Goal: Transaction & Acquisition: Purchase product/service

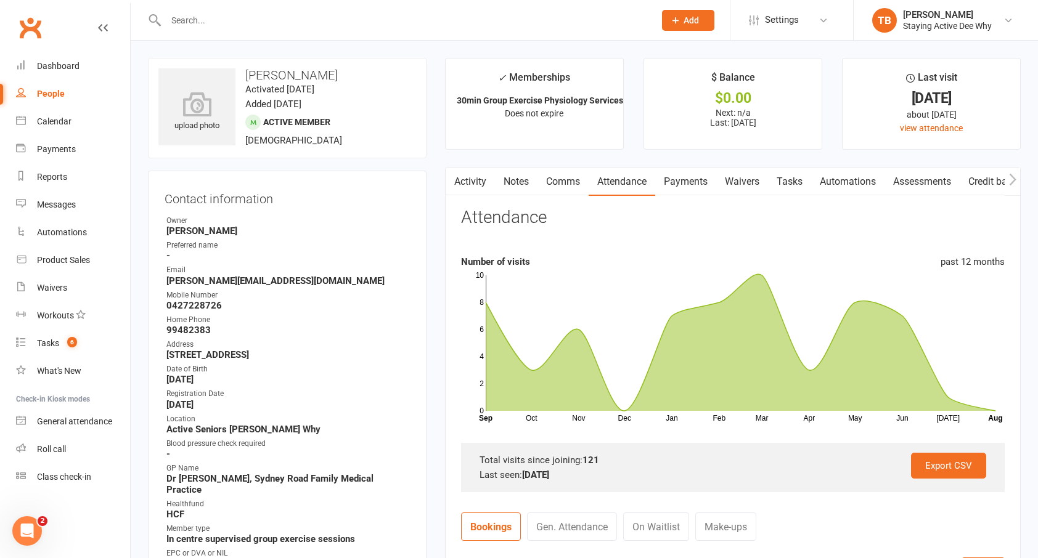
click at [325, 22] on input "text" at bounding box center [404, 20] width 484 height 17
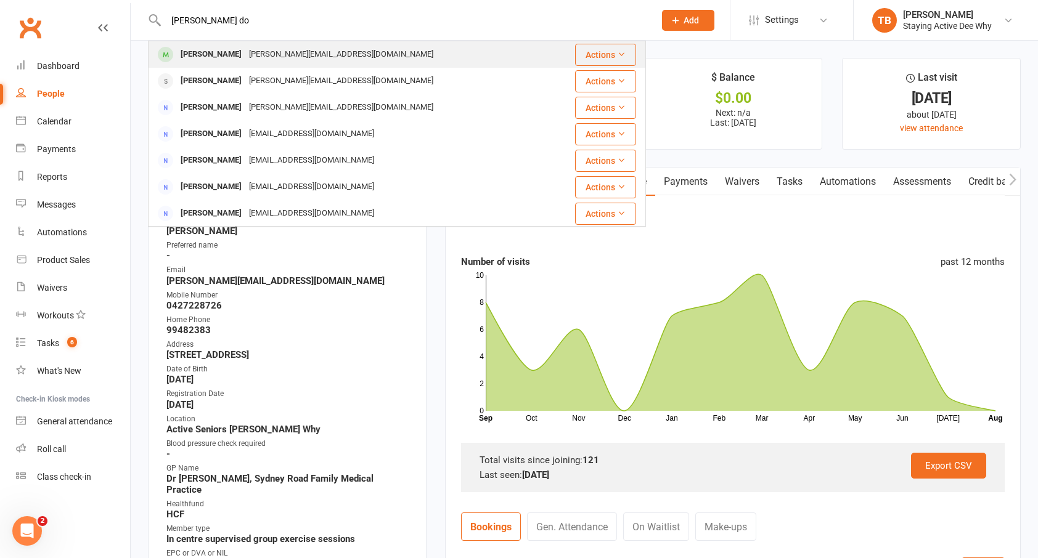
type input "marie do"
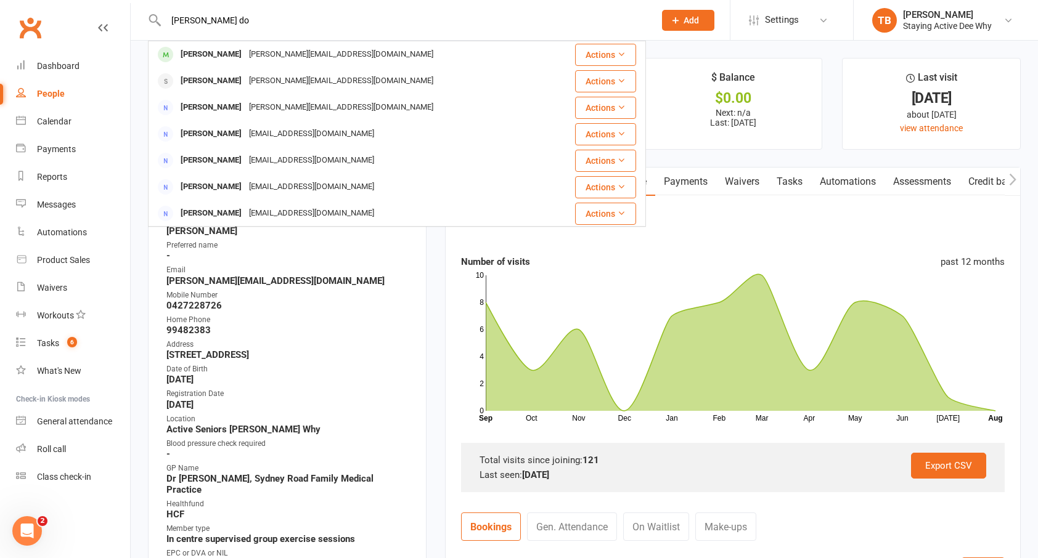
click at [202, 49] on div "Marie Dokic" at bounding box center [211, 55] width 68 height 18
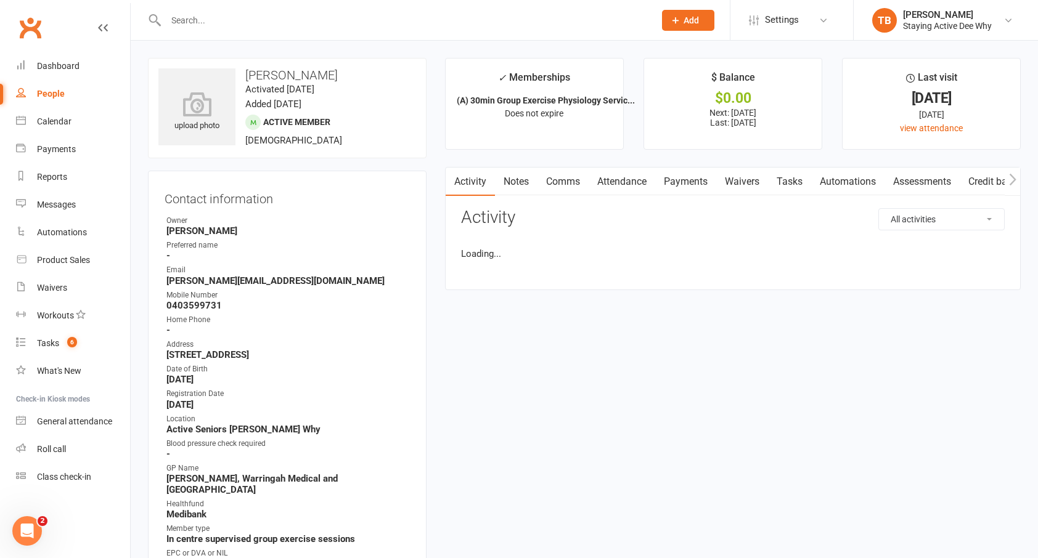
click at [906, 184] on link "Assessments" at bounding box center [921, 182] width 75 height 28
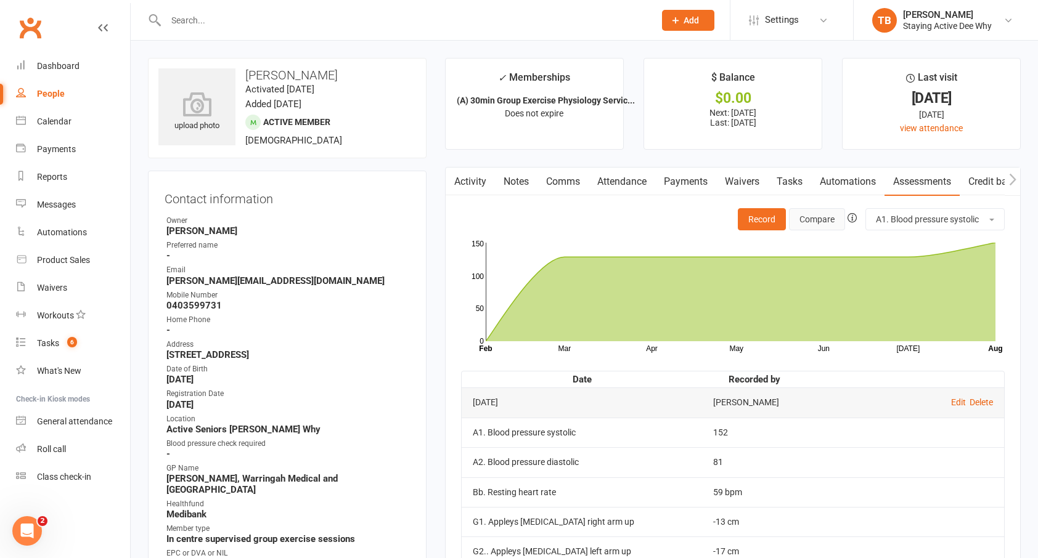
click at [836, 214] on button "Compare" at bounding box center [817, 219] width 56 height 22
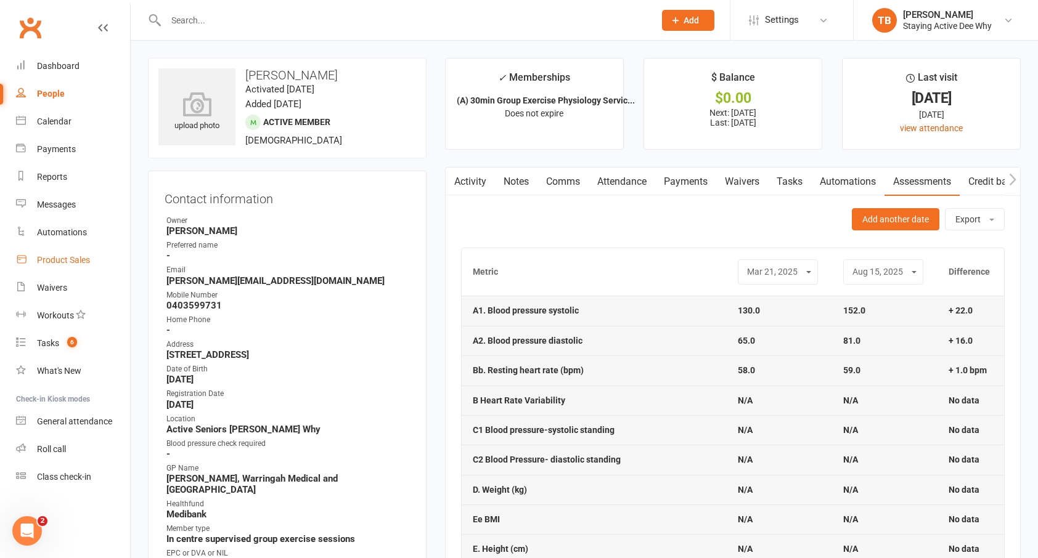
click at [62, 253] on link "Product Sales" at bounding box center [73, 261] width 114 height 28
click at [270, 18] on input "text" at bounding box center [404, 20] width 484 height 17
click at [269, 18] on input "text" at bounding box center [404, 20] width 484 height 17
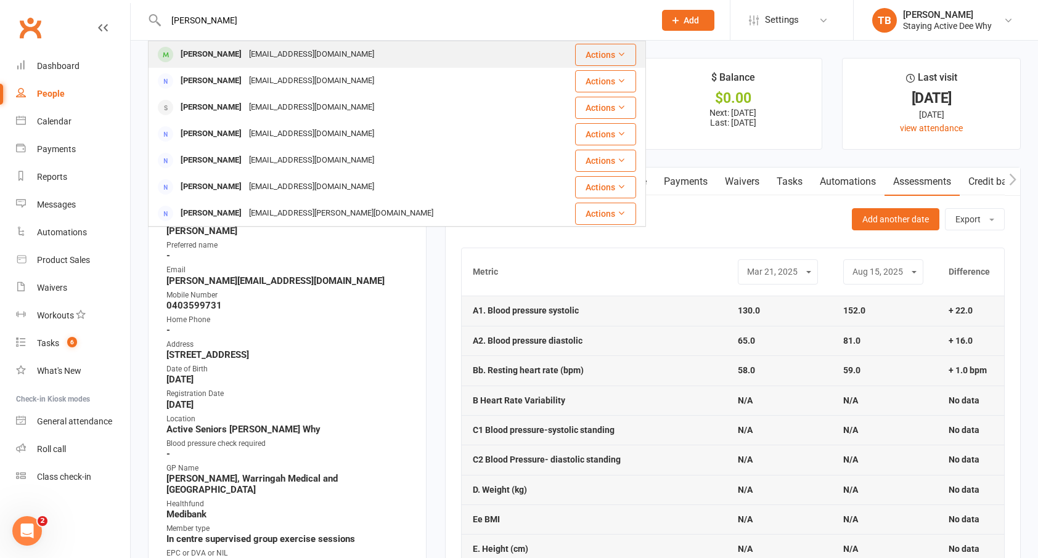
type input "helen black"
click at [184, 57] on div "Helen Blackshaw" at bounding box center [211, 55] width 68 height 18
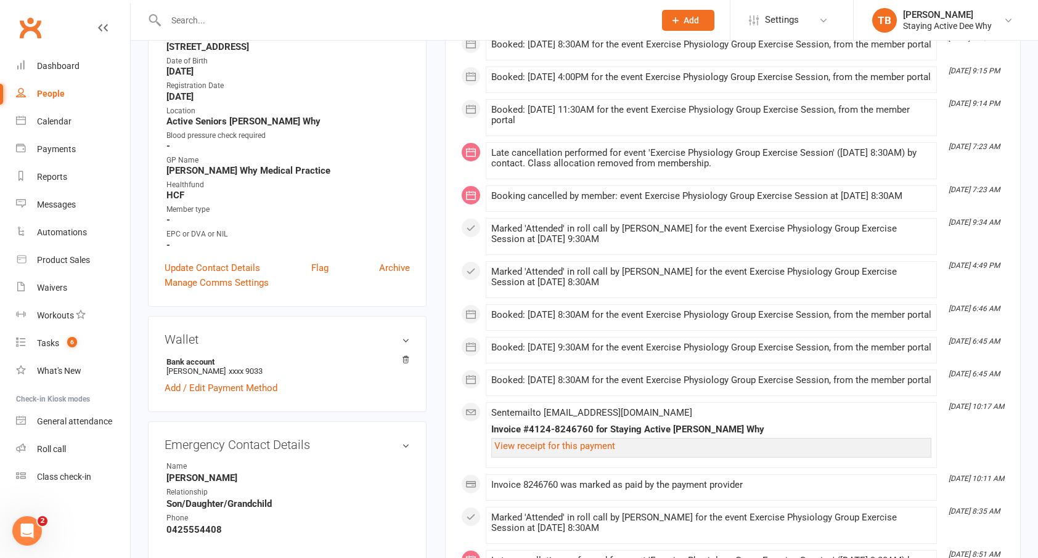
scroll to position [123, 0]
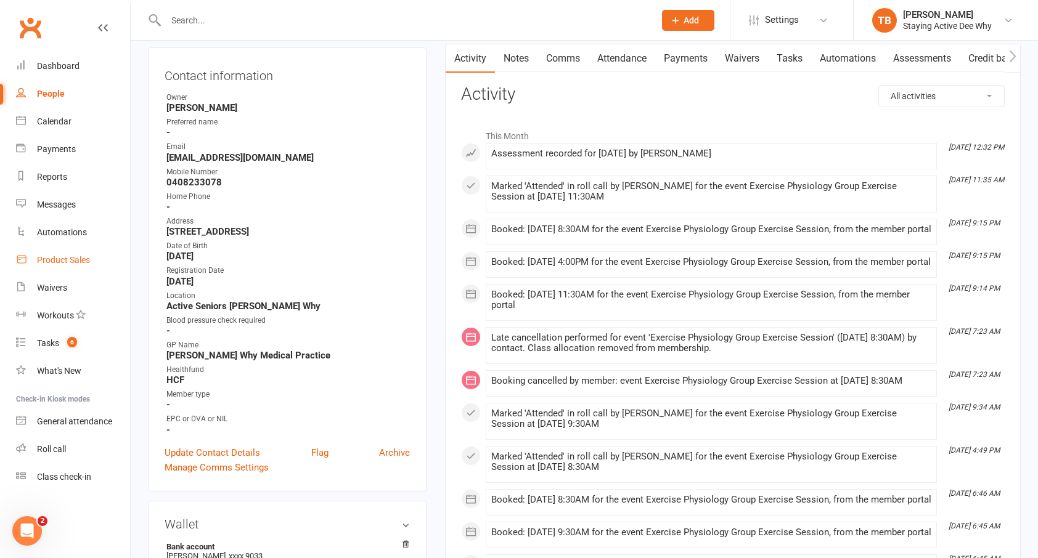
click at [32, 263] on link "Product Sales" at bounding box center [73, 261] width 114 height 28
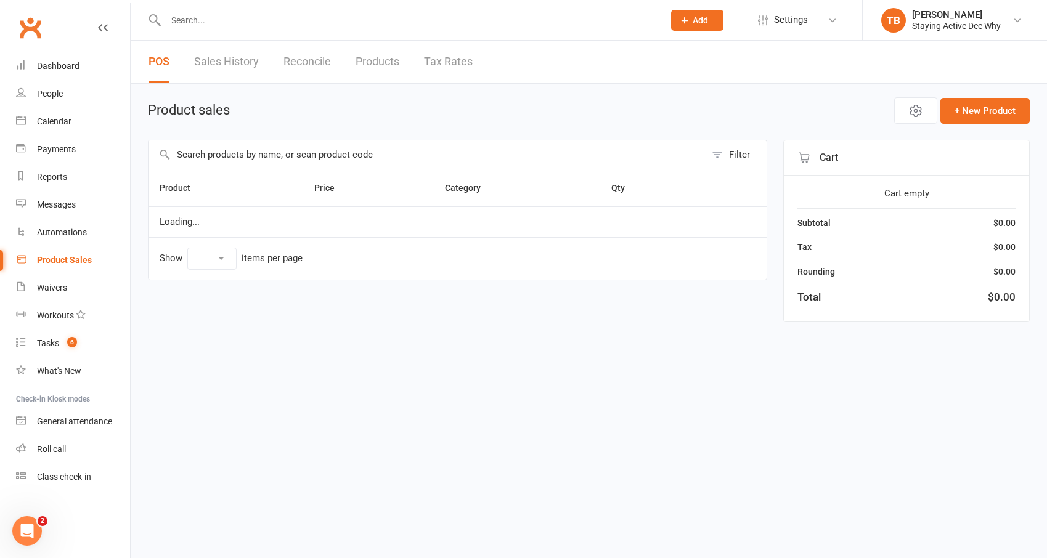
select select "10"
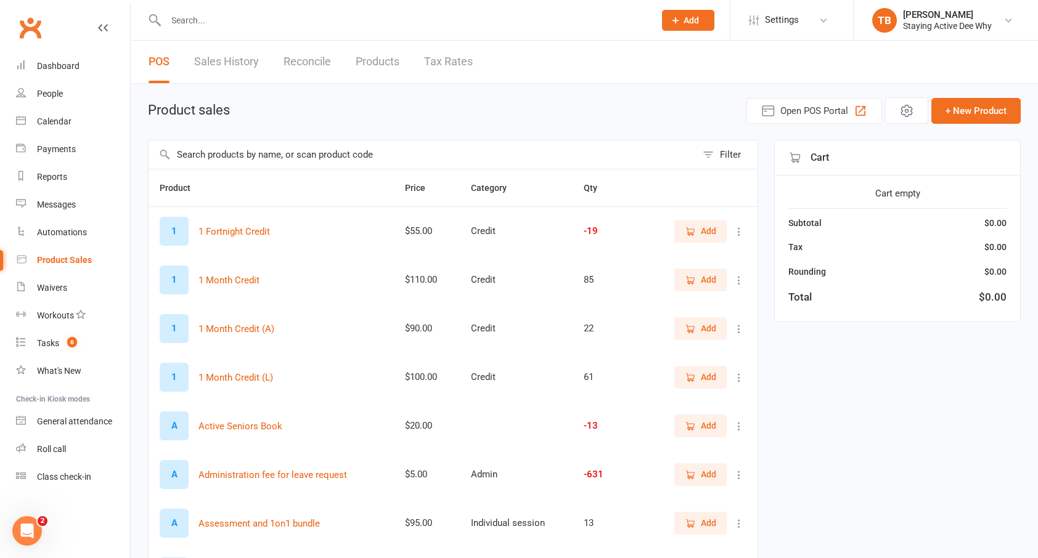
click at [249, 147] on input "text" at bounding box center [423, 155] width 548 height 28
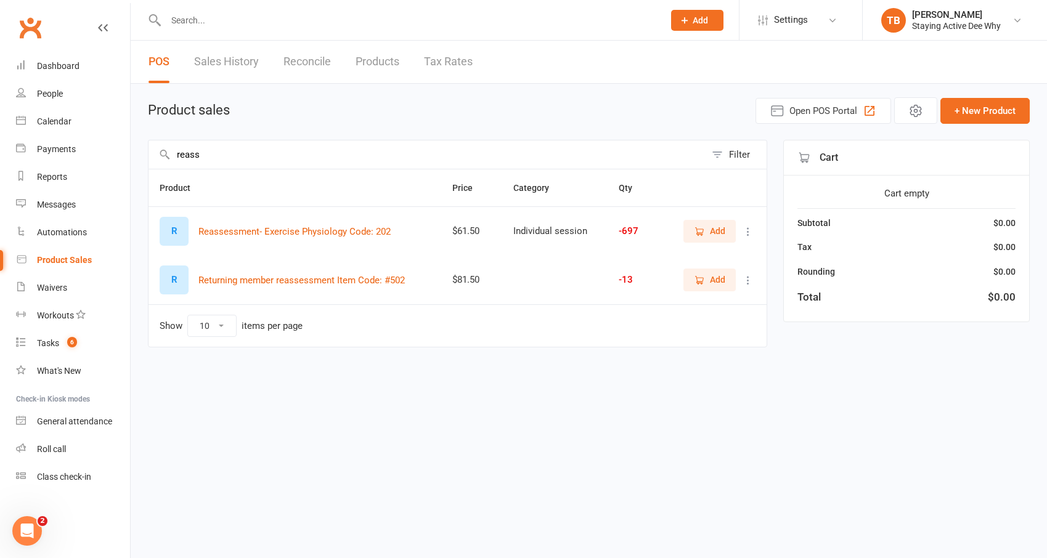
type input "reass"
click at [718, 231] on span "Add" at bounding box center [717, 231] width 15 height 14
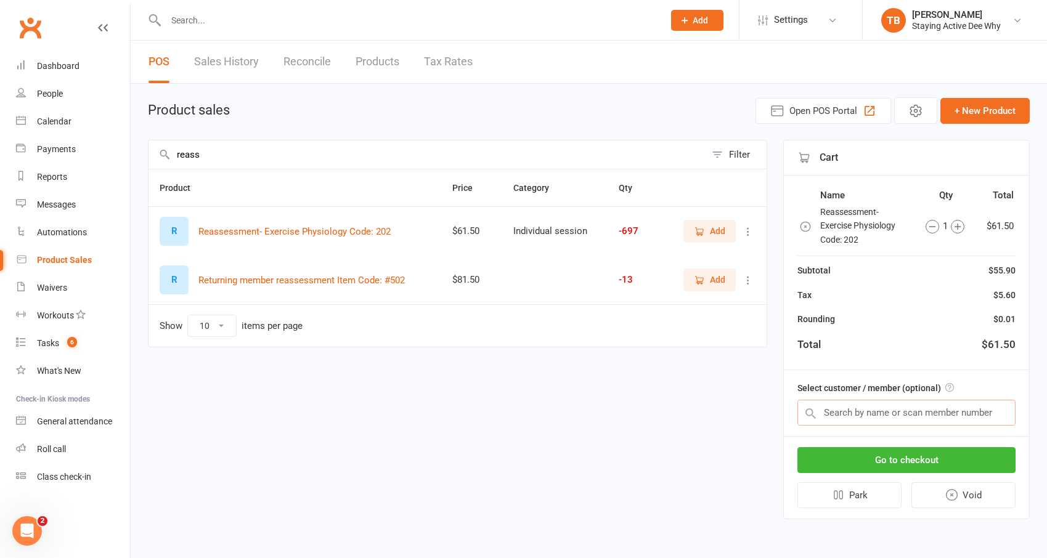
click at [878, 413] on input "text" at bounding box center [907, 413] width 218 height 26
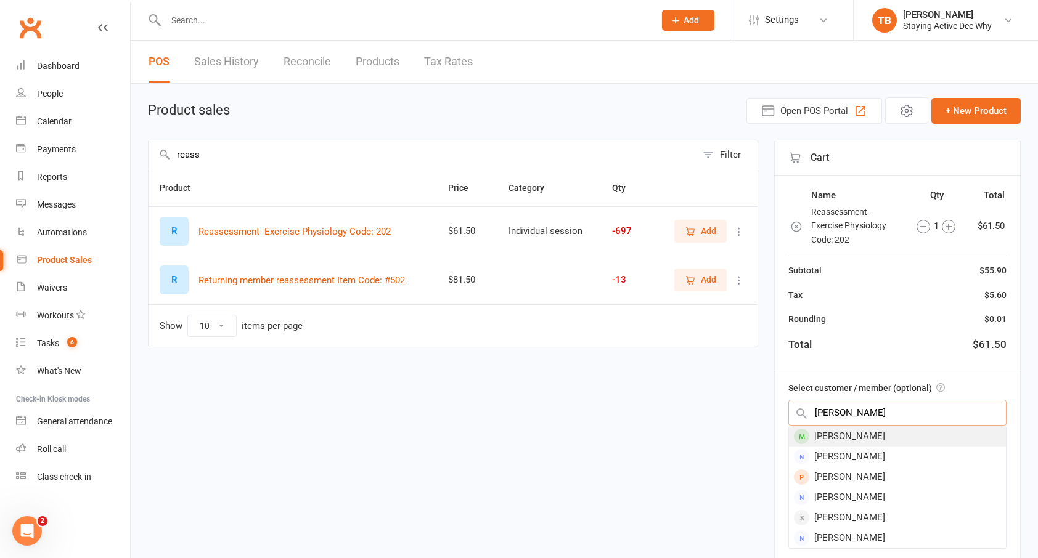
type input "helen black"
click at [862, 434] on div "Helen Blackshaw" at bounding box center [897, 436] width 217 height 20
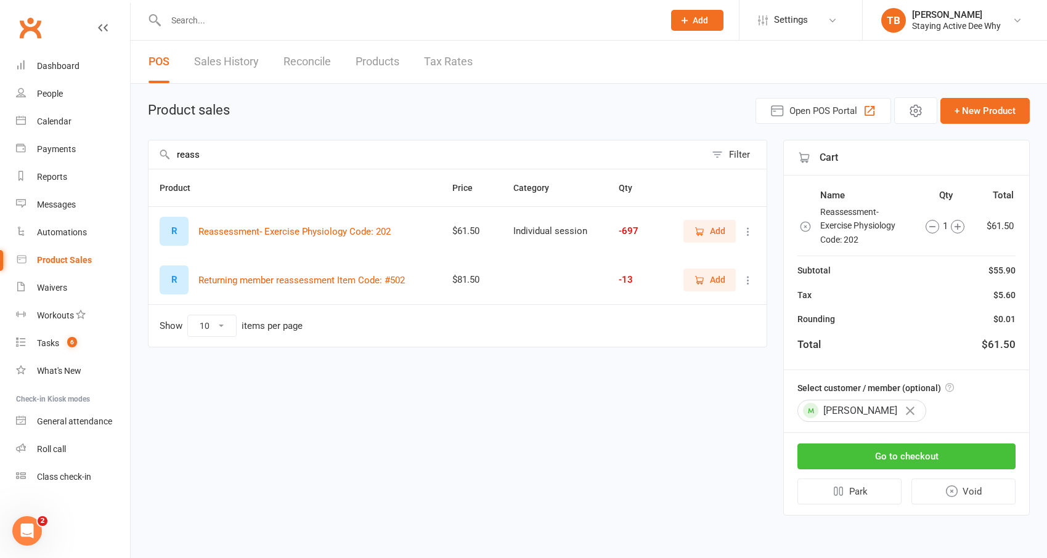
click at [896, 465] on button "Go to checkout" at bounding box center [907, 457] width 218 height 26
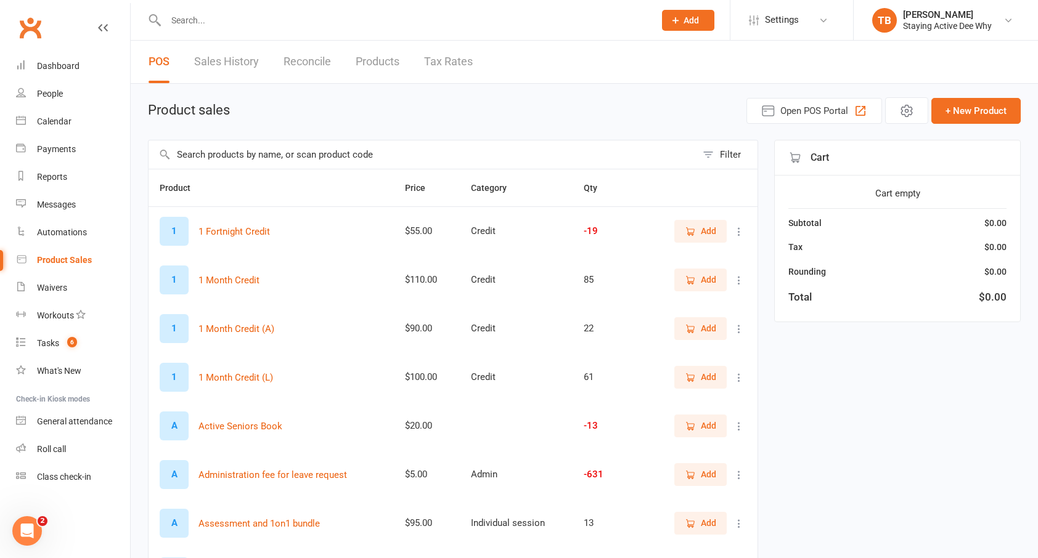
click at [292, 161] on input "text" at bounding box center [423, 155] width 548 height 28
type input "h"
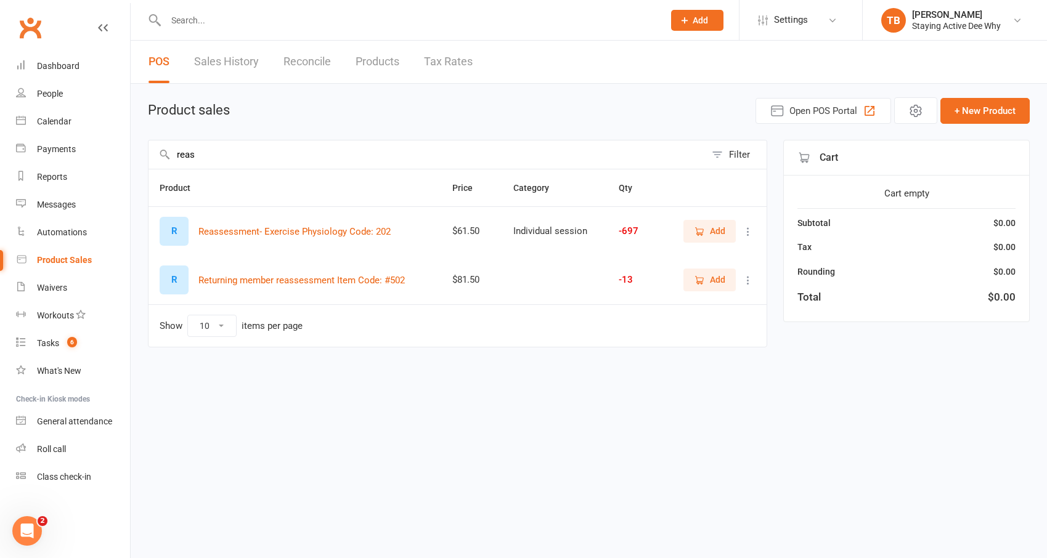
type input "reas"
drag, startPoint x: 711, startPoint y: 232, endPoint x: 835, endPoint y: 262, distance: 127.4
click at [711, 232] on span "Add" at bounding box center [717, 231] width 15 height 14
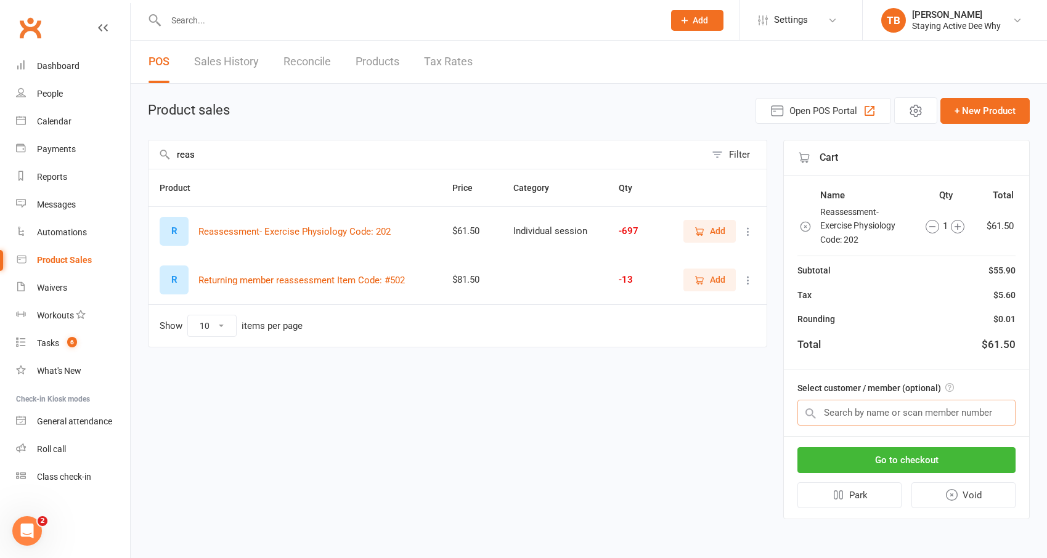
click at [858, 415] on input "text" at bounding box center [907, 413] width 218 height 26
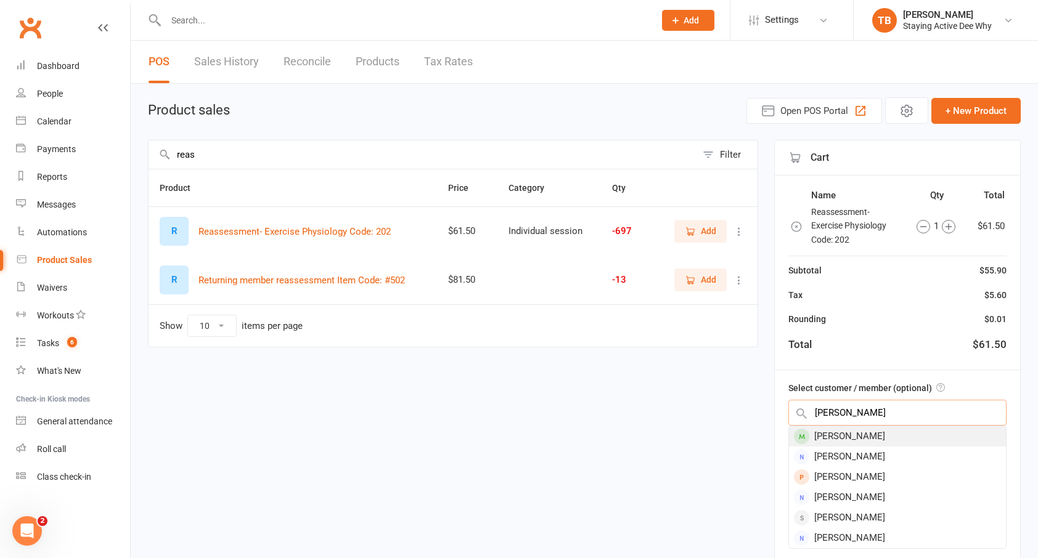
type input "helen black"
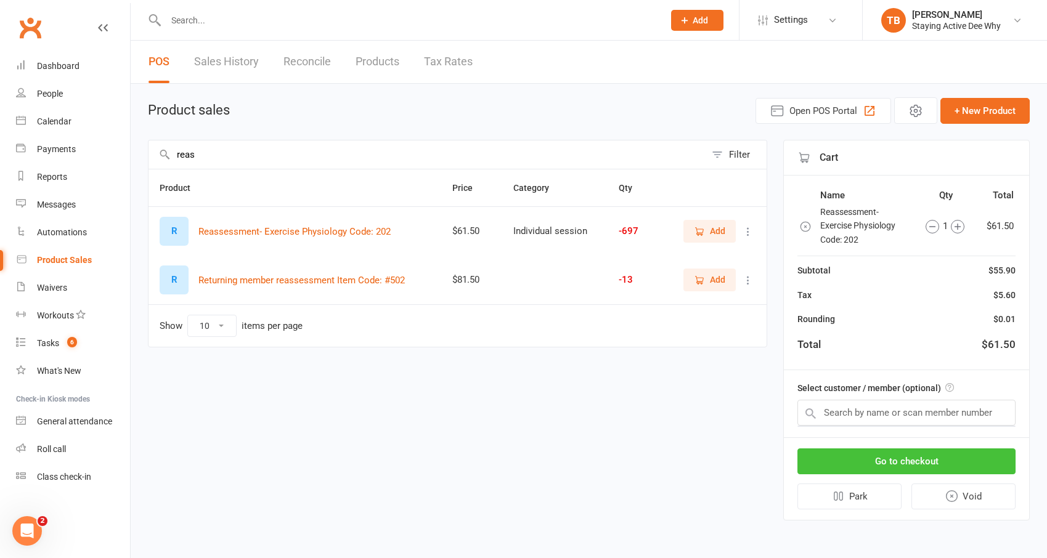
click at [899, 457] on button "Go to checkout" at bounding box center [907, 462] width 218 height 26
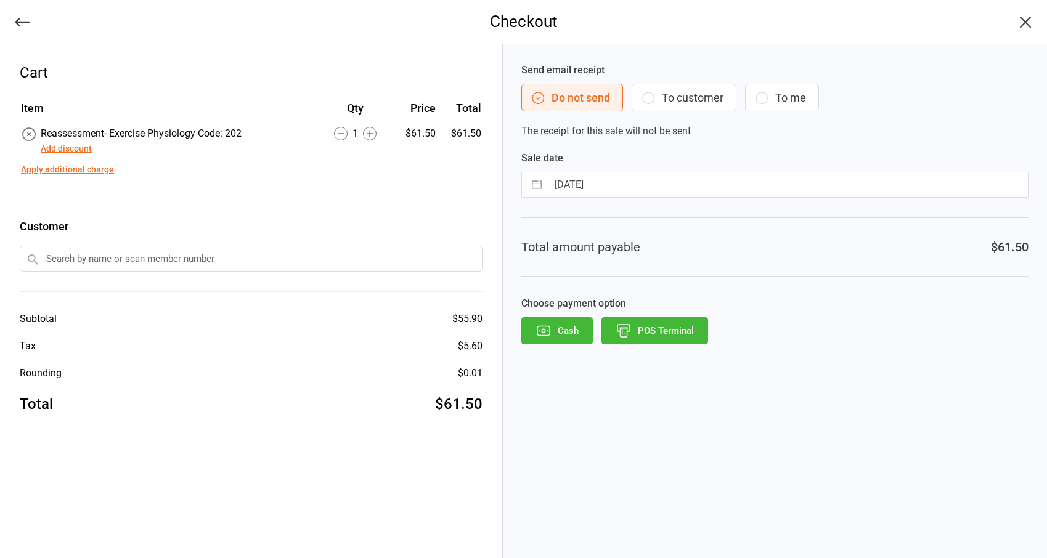
click at [667, 334] on button "POS Terminal" at bounding box center [655, 330] width 107 height 27
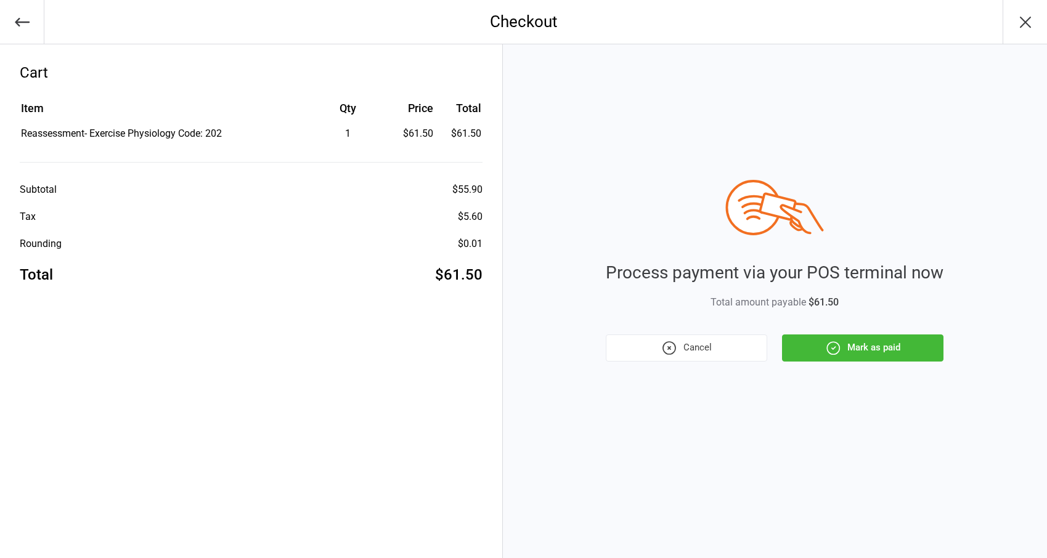
click at [696, 352] on button "Cancel" at bounding box center [686, 348] width 161 height 27
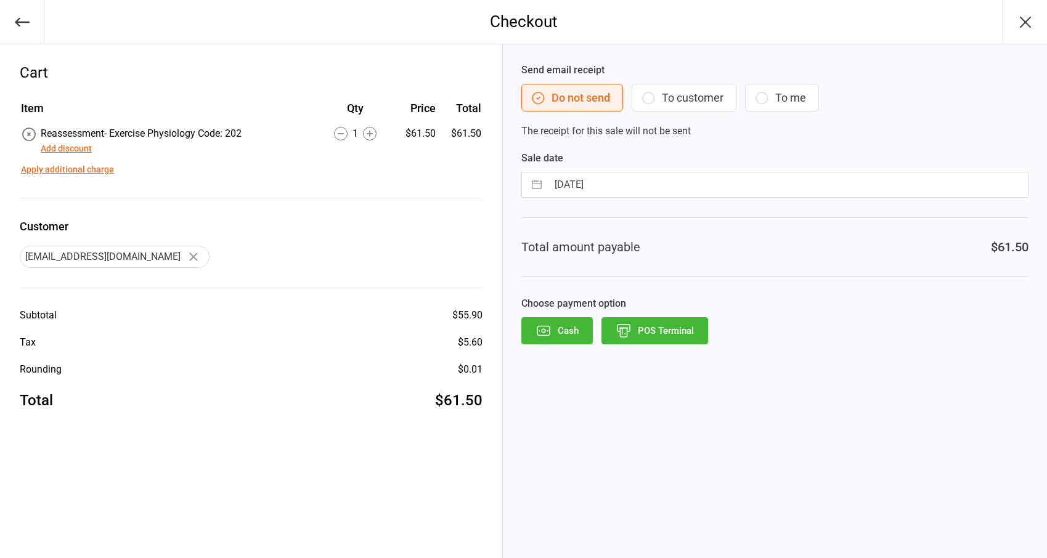
click at [23, 25] on icon "button" at bounding box center [22, 22] width 17 height 17
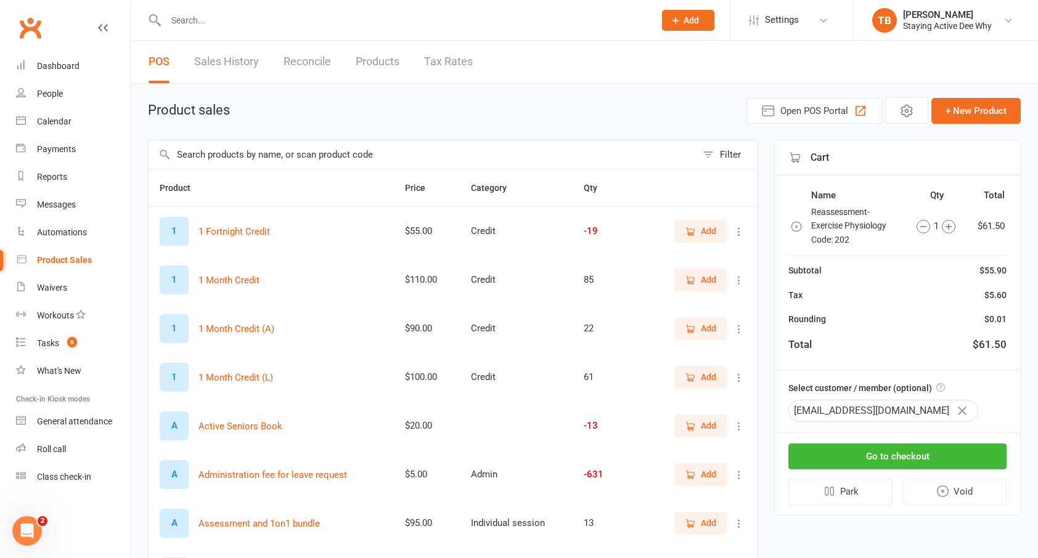
click at [952, 409] on button "button" at bounding box center [962, 411] width 21 height 21
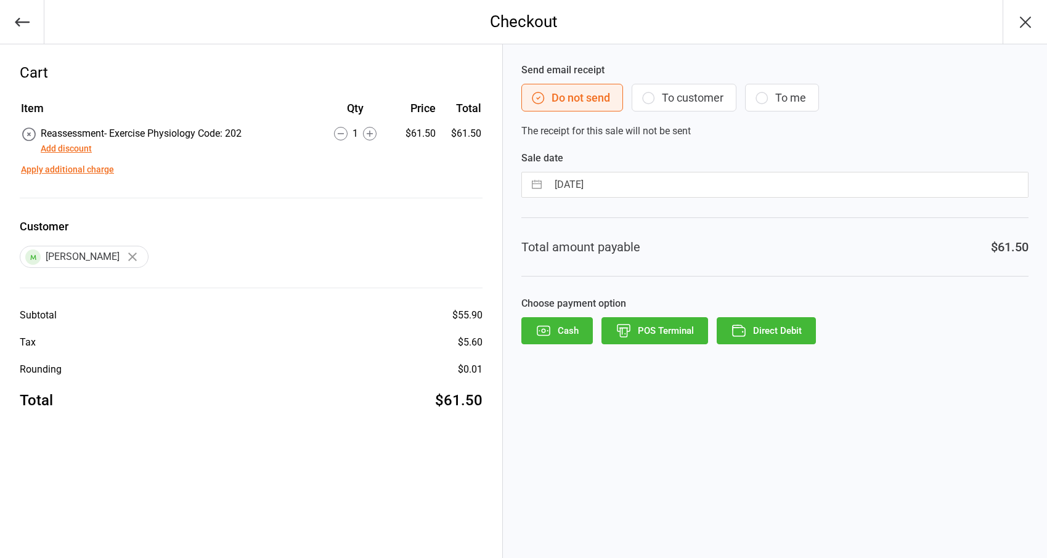
click at [764, 334] on button "Direct Debit" at bounding box center [766, 330] width 99 height 27
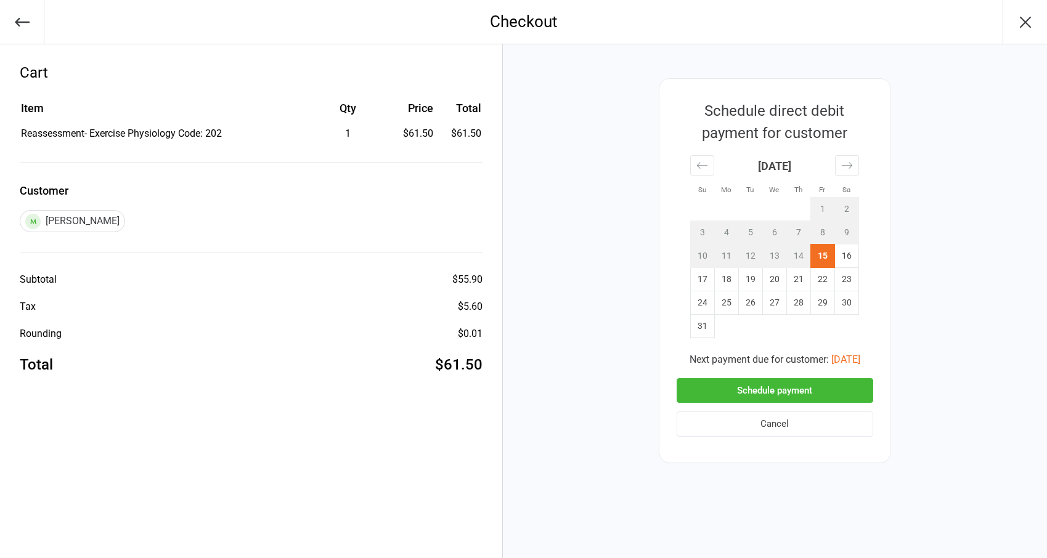
click at [764, 391] on button "Schedule payment" at bounding box center [775, 390] width 197 height 25
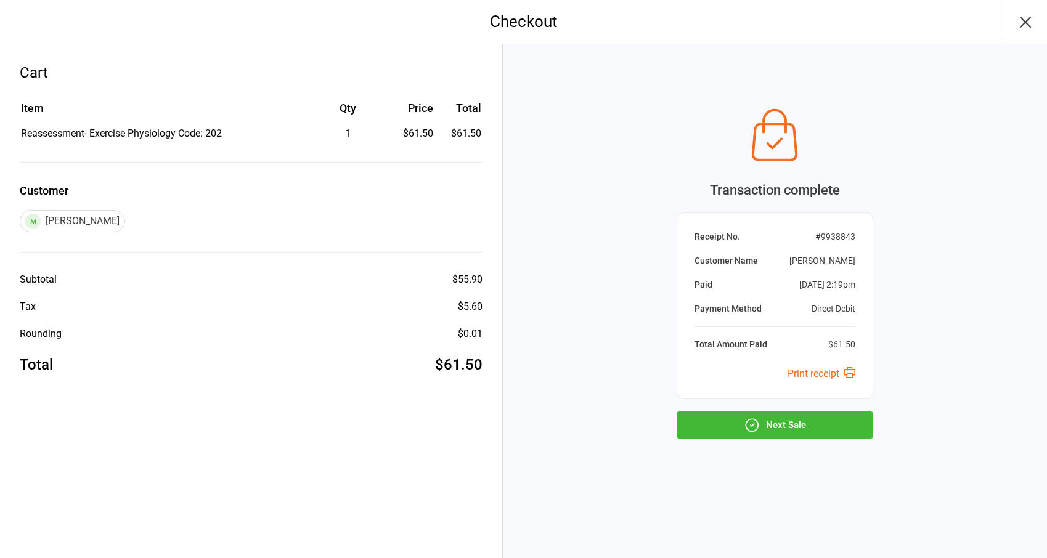
click at [785, 426] on button "Next Sale" at bounding box center [775, 425] width 197 height 27
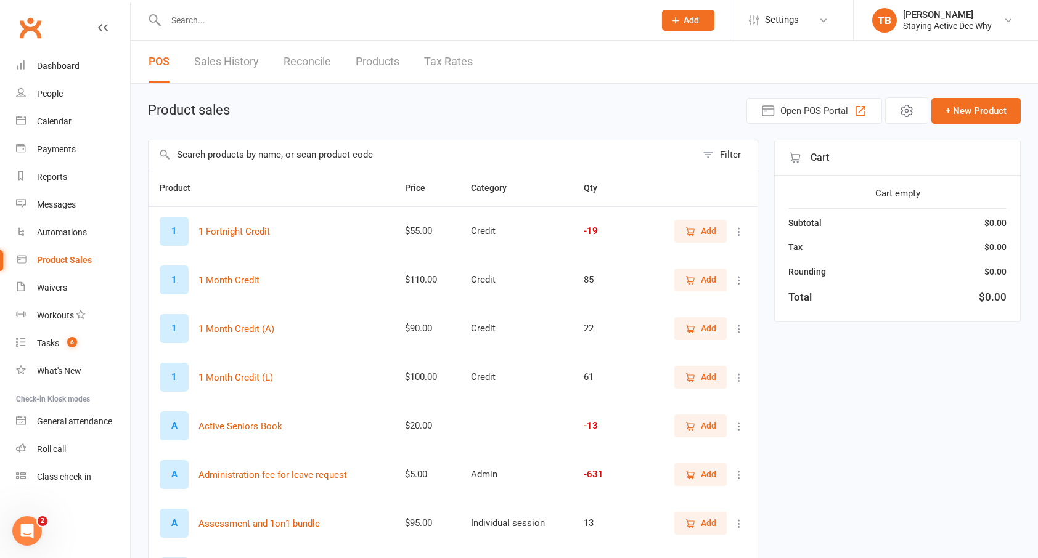
click at [293, 163] on input "text" at bounding box center [423, 155] width 548 height 28
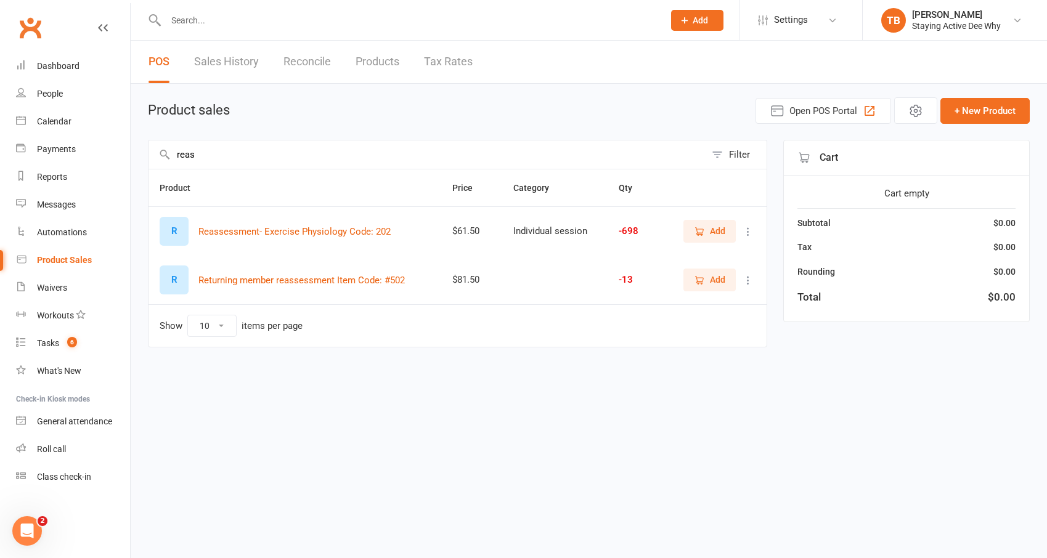
type input "reas"
click at [722, 232] on span "Add" at bounding box center [717, 231] width 15 height 14
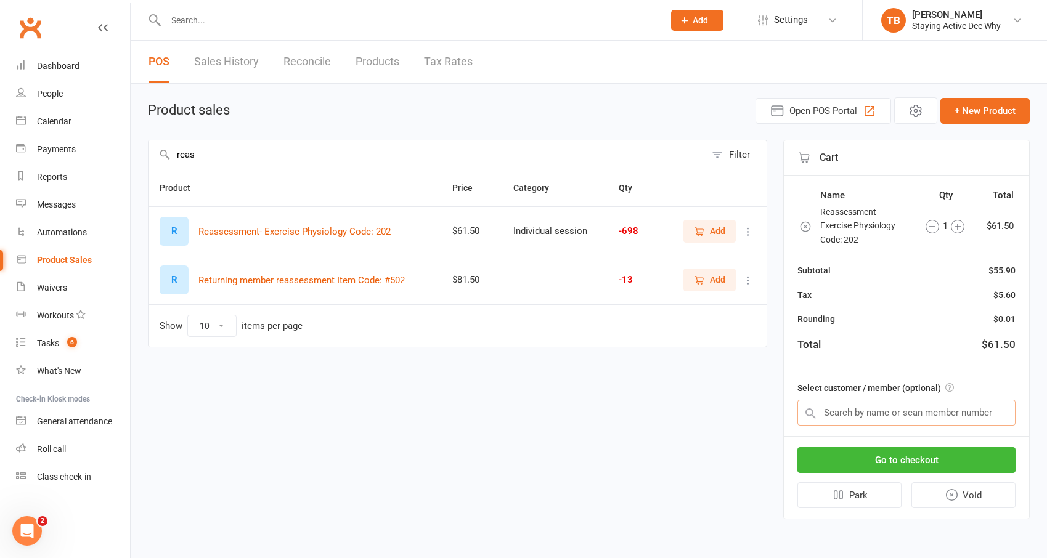
click at [870, 407] on input "text" at bounding box center [907, 413] width 218 height 26
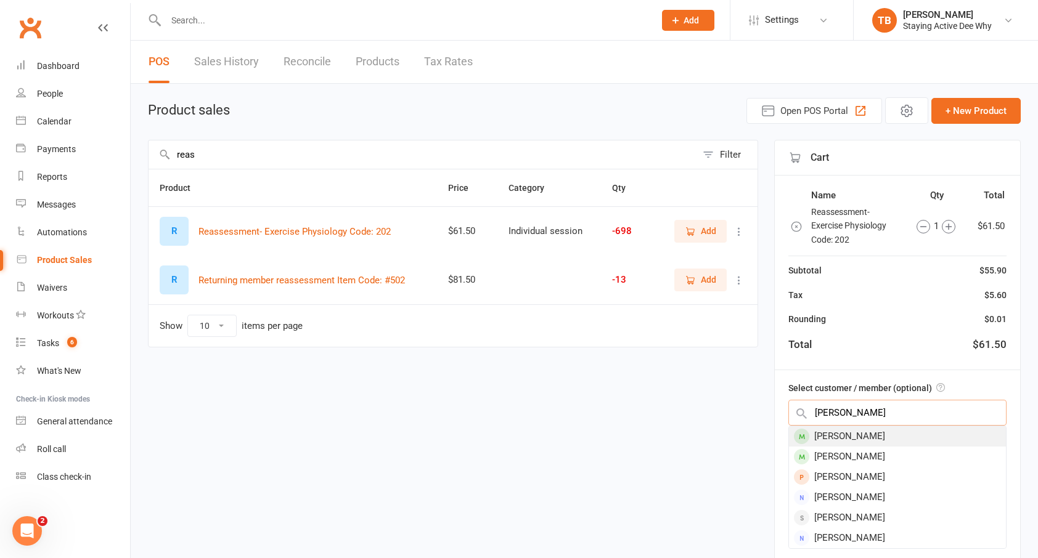
type input "john gree"
click at [825, 441] on div "[PERSON_NAME]" at bounding box center [897, 436] width 217 height 20
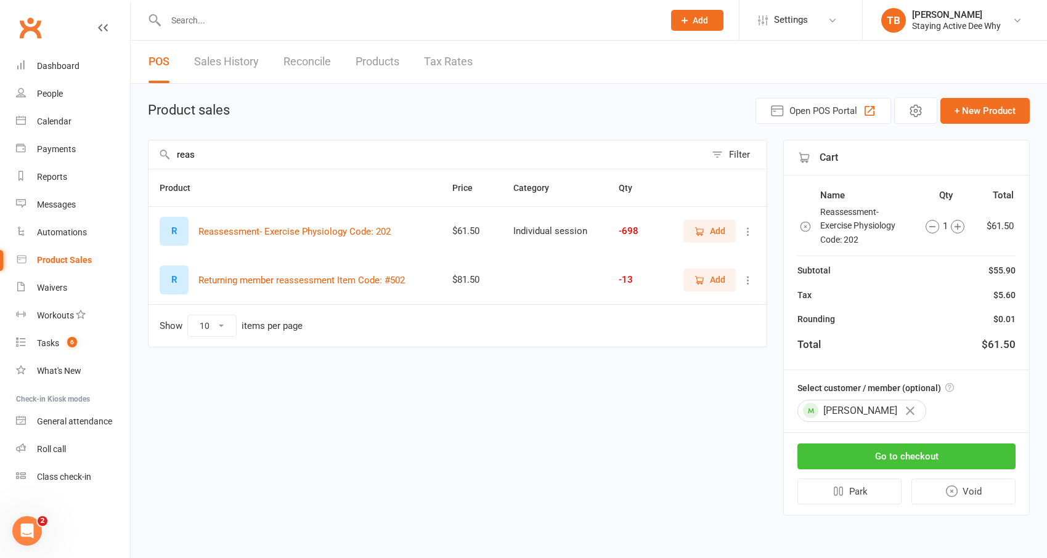
click at [949, 467] on button "Go to checkout" at bounding box center [907, 457] width 218 height 26
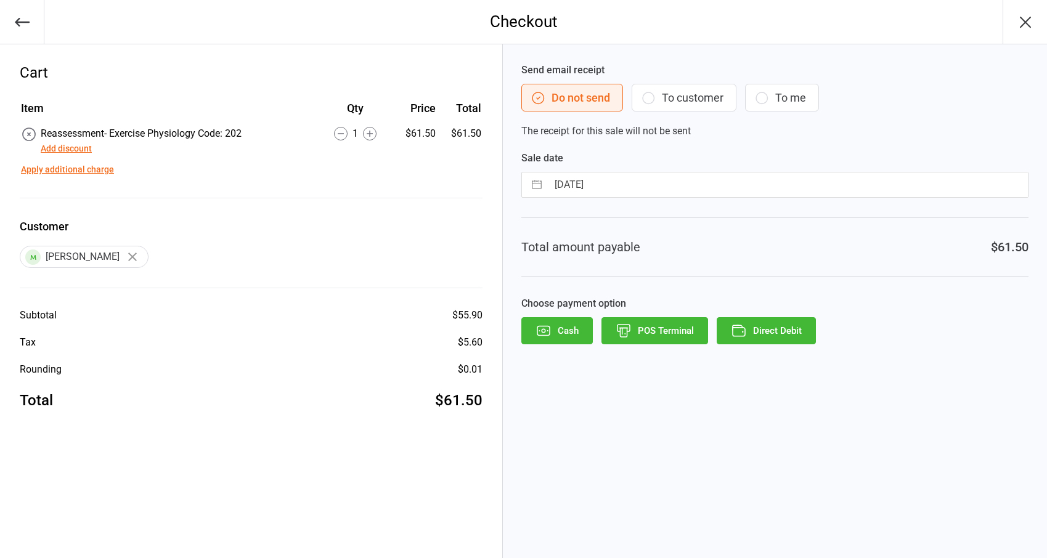
click at [772, 340] on button "Direct Debit" at bounding box center [766, 330] width 99 height 27
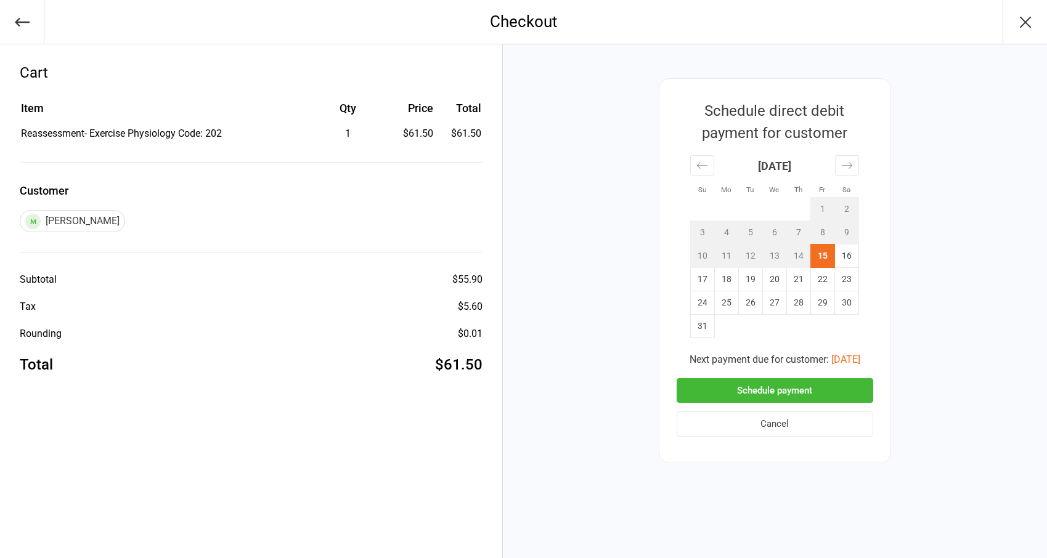
drag, startPoint x: 822, startPoint y: 393, endPoint x: 823, endPoint y: 383, distance: 10.5
click at [822, 393] on button "Schedule payment" at bounding box center [775, 390] width 197 height 25
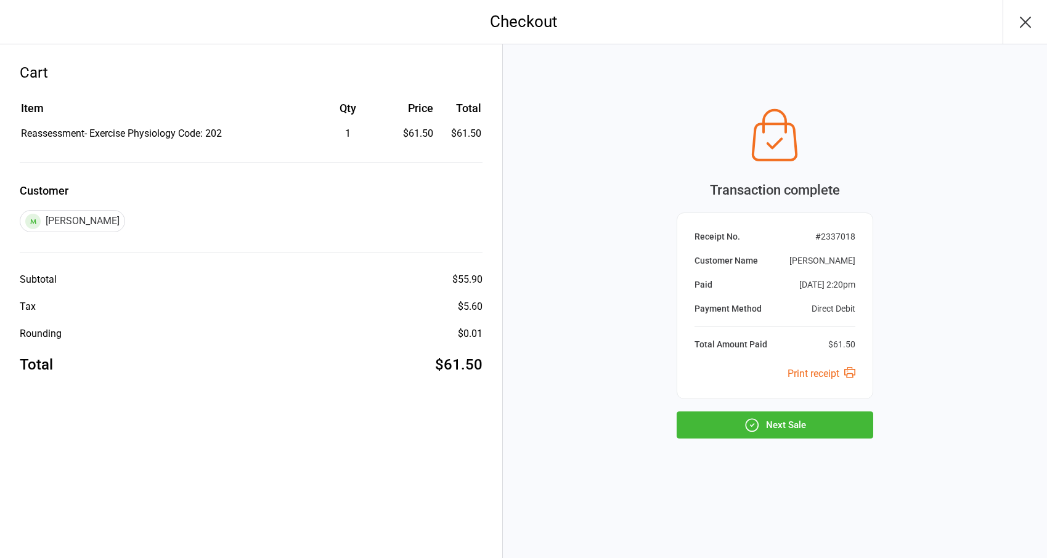
drag, startPoint x: 765, startPoint y: 422, endPoint x: 751, endPoint y: 347, distance: 76.4
click at [758, 377] on div "Transaction complete Receipt No. # 2337018 Customer Name [PERSON_NAME] Paid [DA…" at bounding box center [775, 270] width 197 height 337
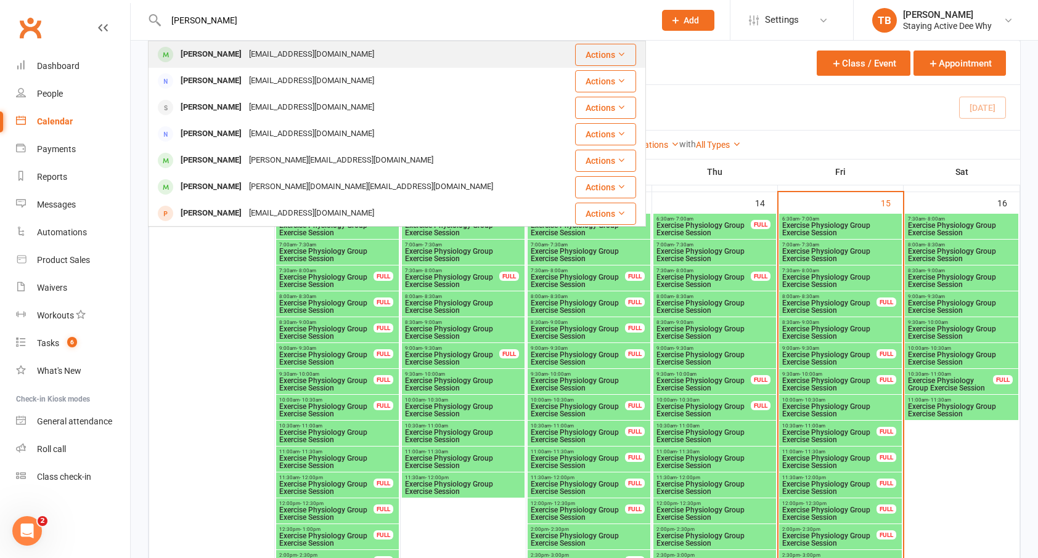
type input "john gree"
click at [169, 52] on span at bounding box center [165, 54] width 15 height 15
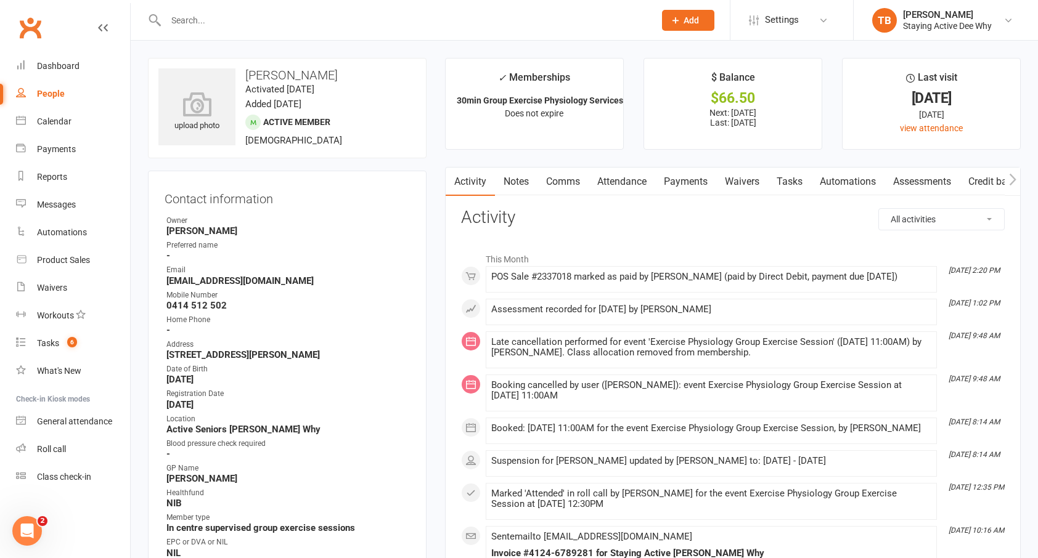
click at [701, 183] on link "Payments" at bounding box center [685, 182] width 61 height 28
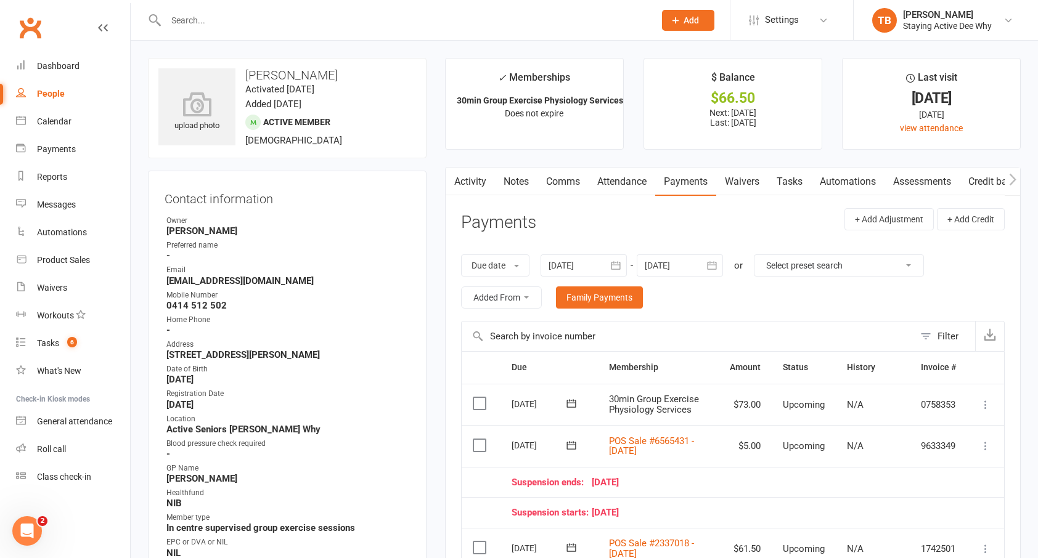
click at [266, 19] on input "text" at bounding box center [404, 20] width 484 height 17
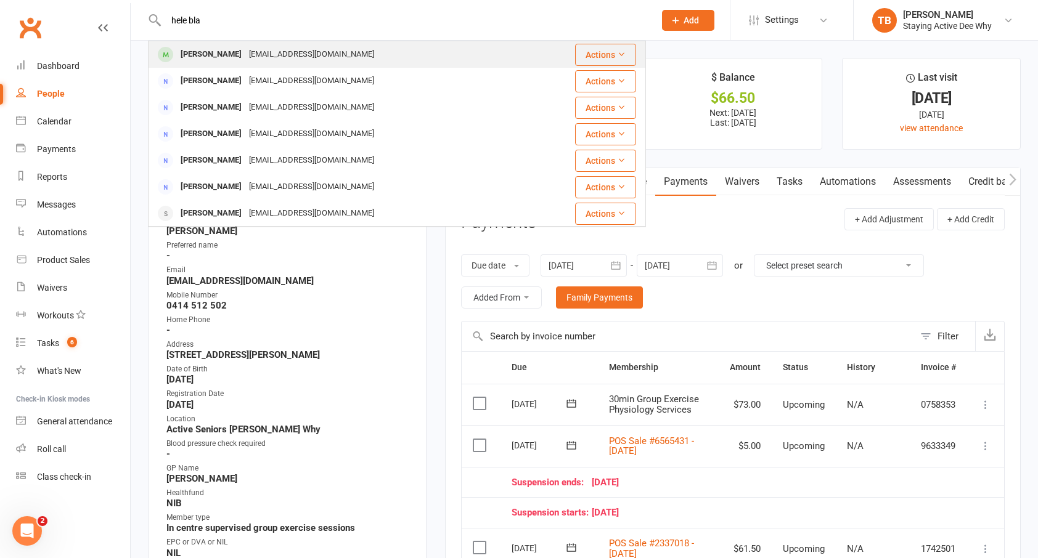
type input "hele bla"
click at [164, 47] on span at bounding box center [165, 54] width 15 height 15
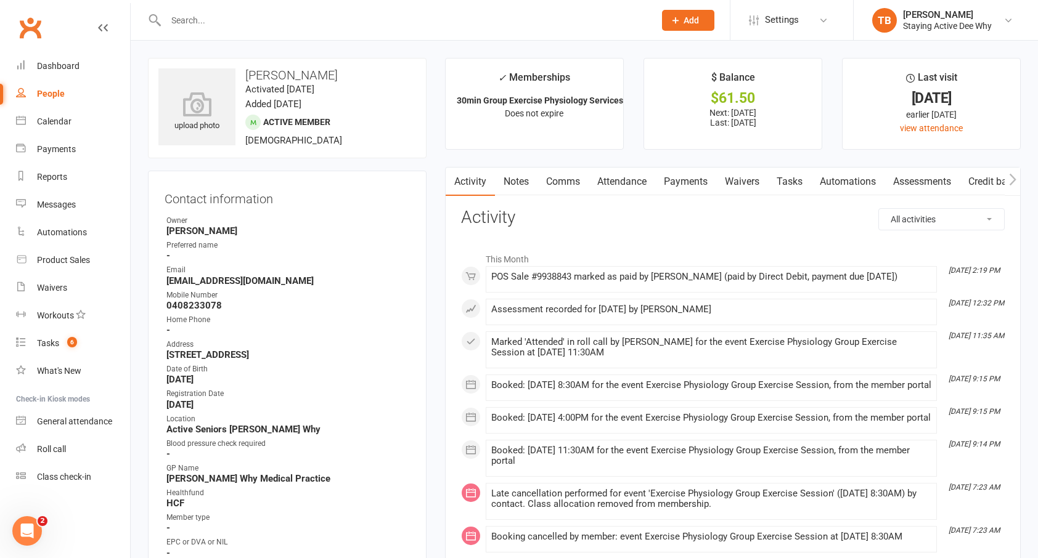
click at [925, 184] on link "Assessments" at bounding box center [921, 182] width 75 height 28
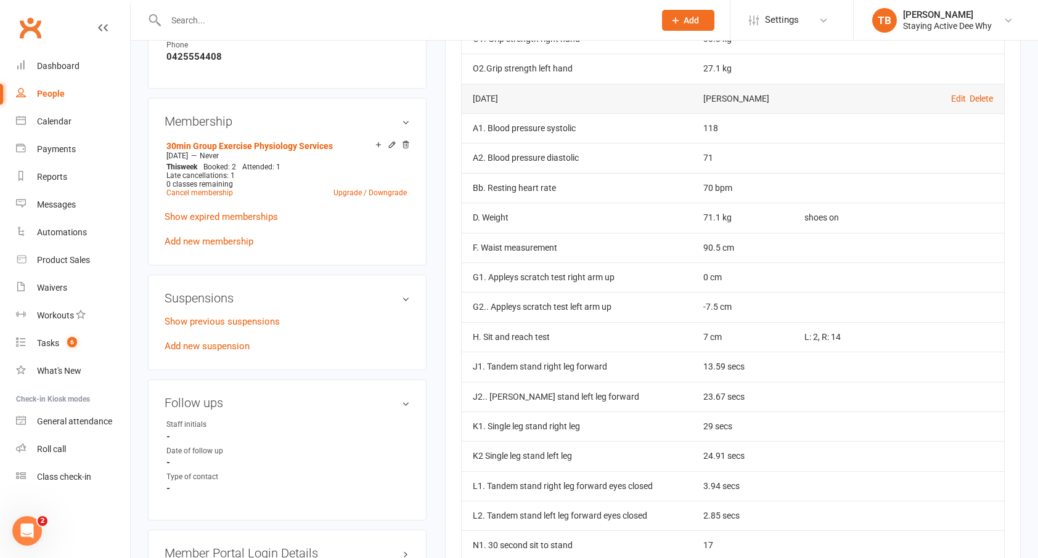
scroll to position [924, 0]
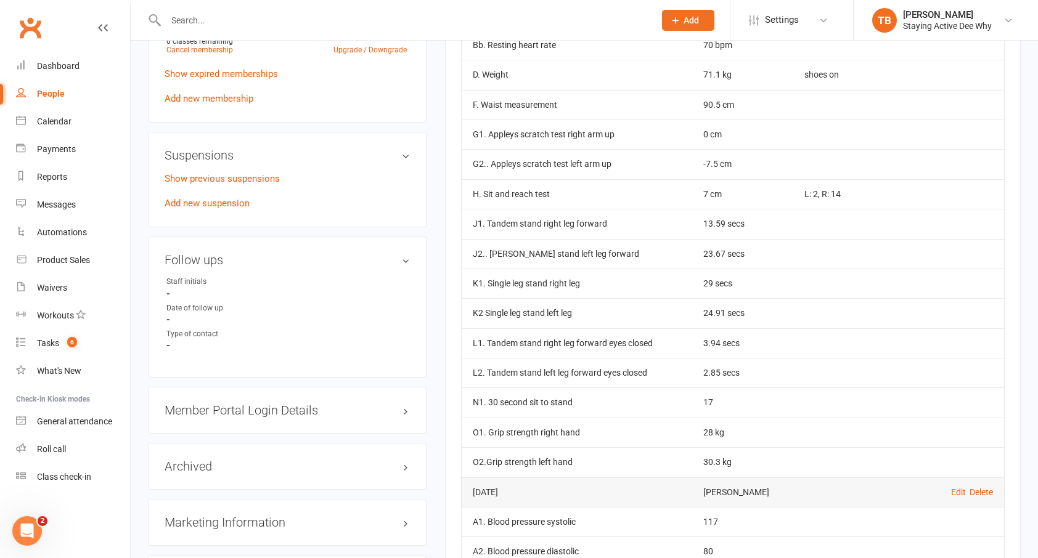
click at [442, 17] on input "text" at bounding box center [404, 20] width 484 height 17
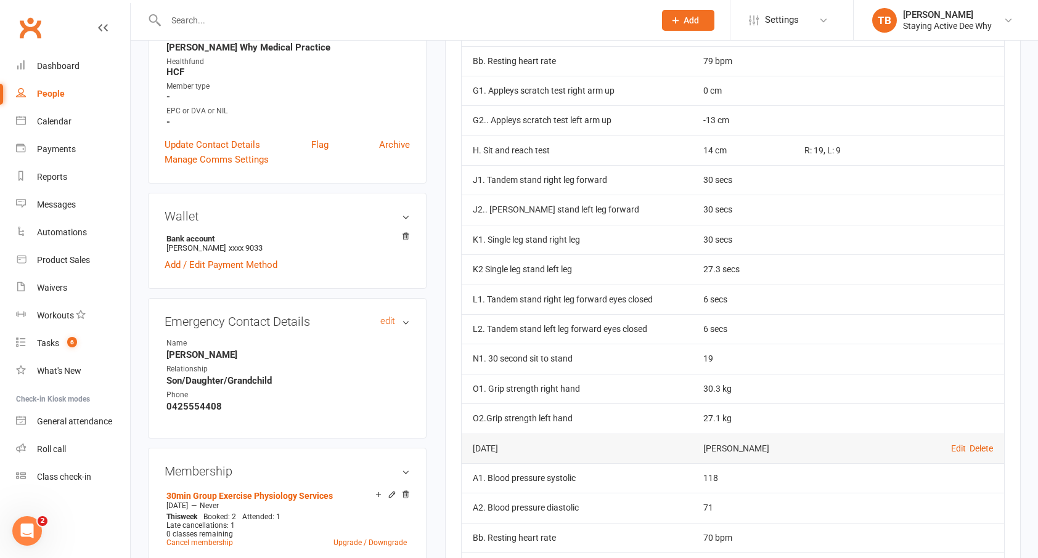
scroll to position [0, 0]
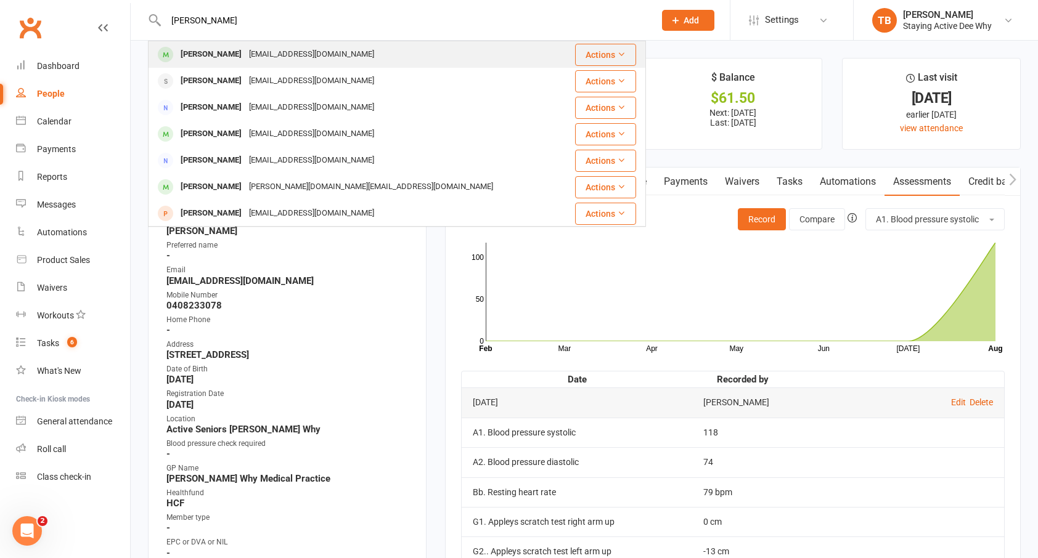
type input "john greent"
click at [194, 59] on div "[PERSON_NAME]" at bounding box center [211, 55] width 68 height 18
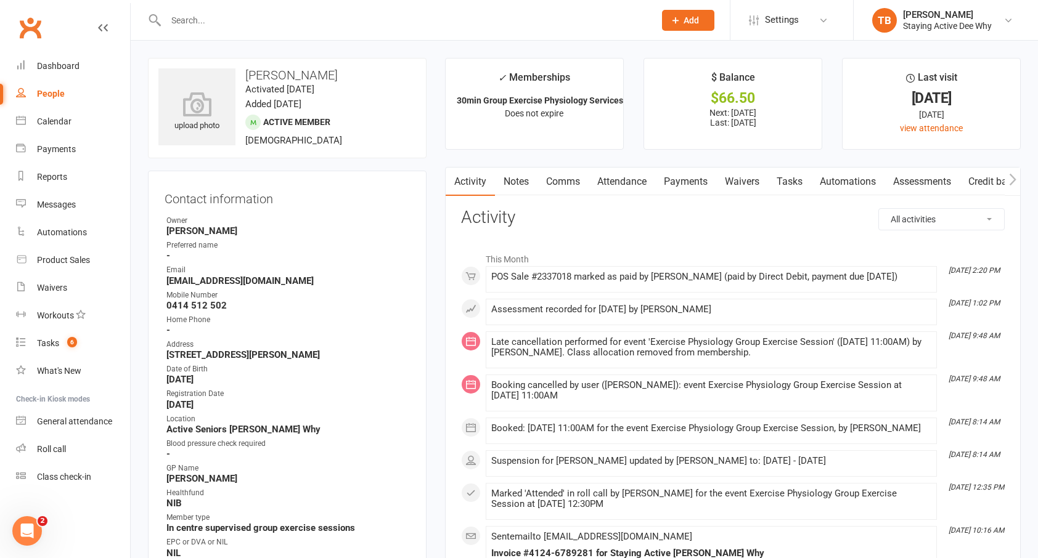
click at [899, 194] on link "Assessments" at bounding box center [921, 182] width 75 height 28
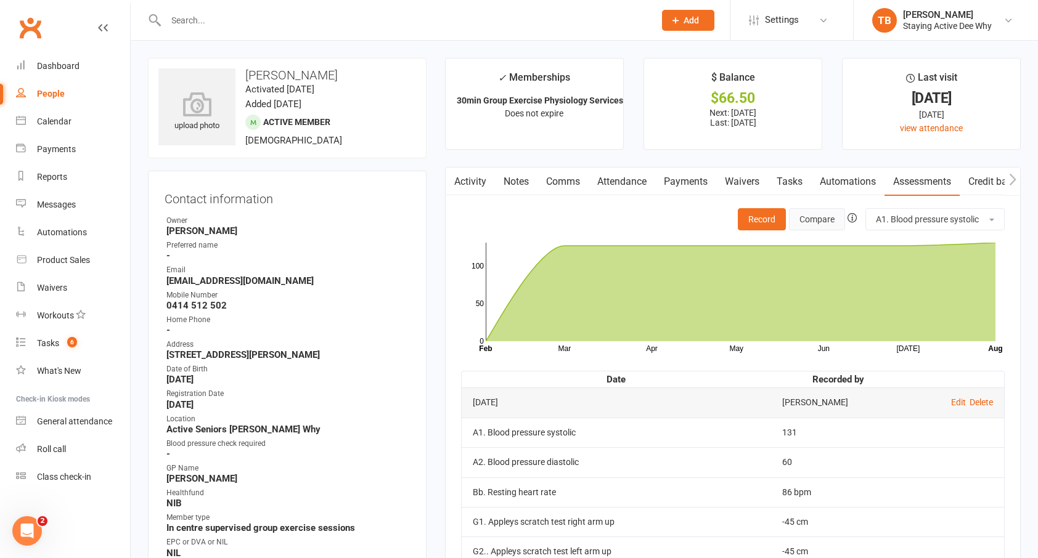
click at [799, 218] on button "Compare" at bounding box center [817, 219] width 56 height 22
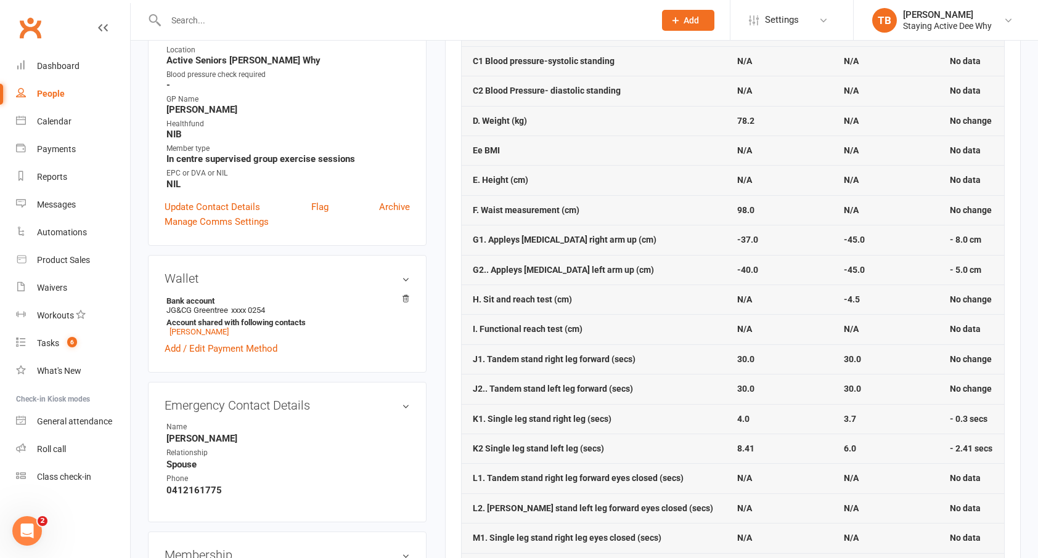
scroll to position [370, 0]
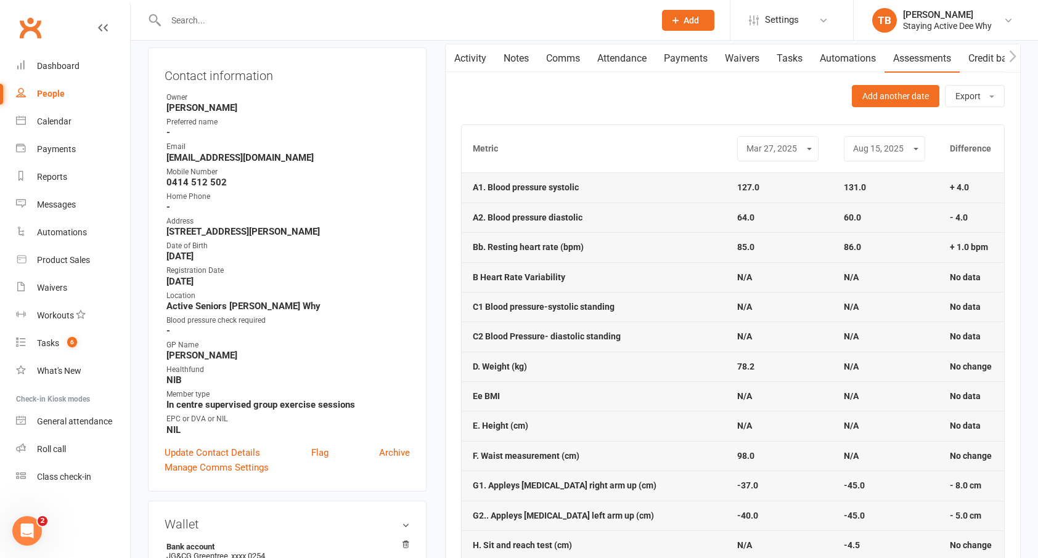
click at [785, 94] on div "Add another date Export Download CSV Email CSV" at bounding box center [733, 96] width 544 height 22
